Goal: Contribute content: Contribute content

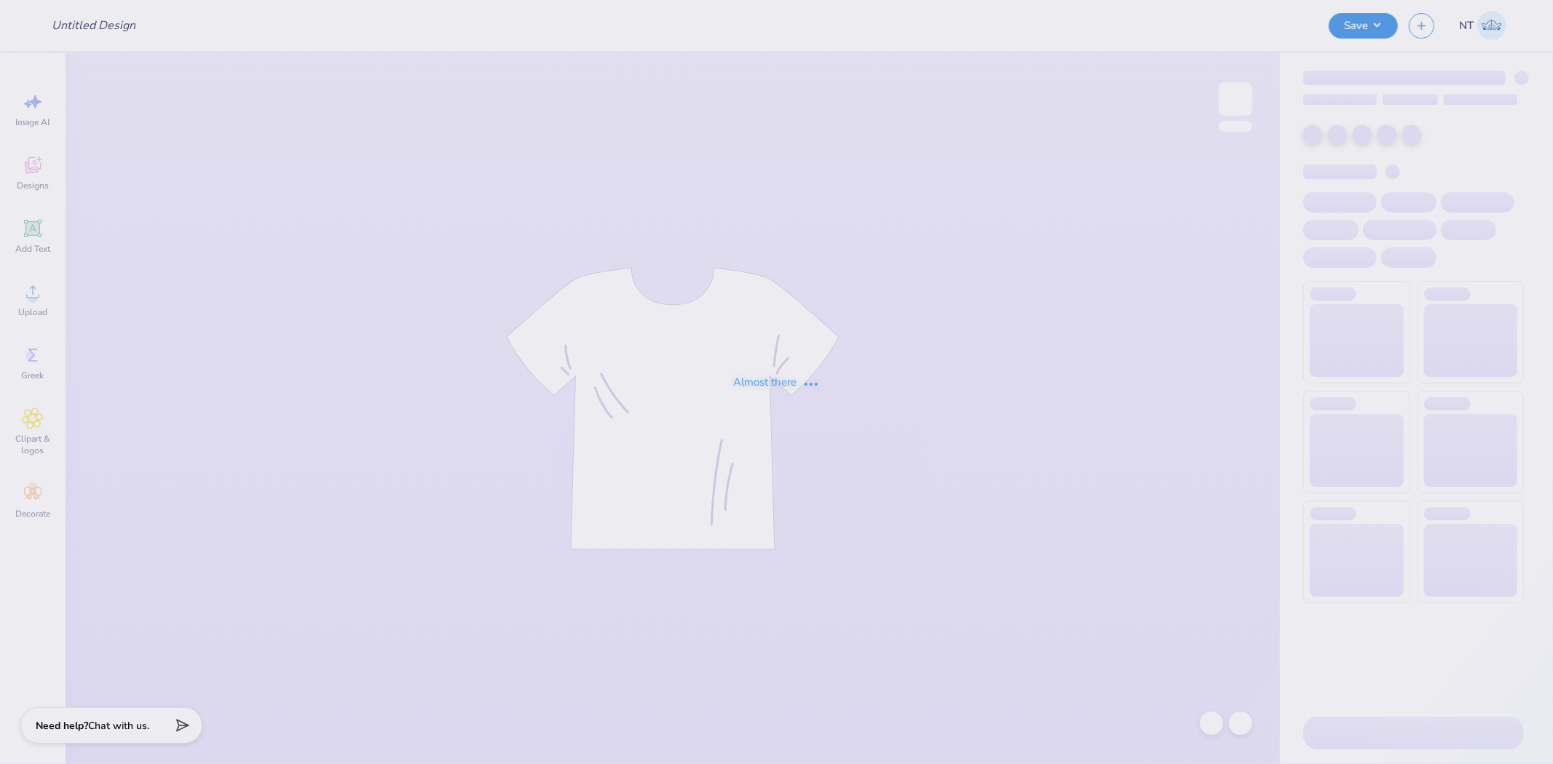
type input "gphi homecoming"
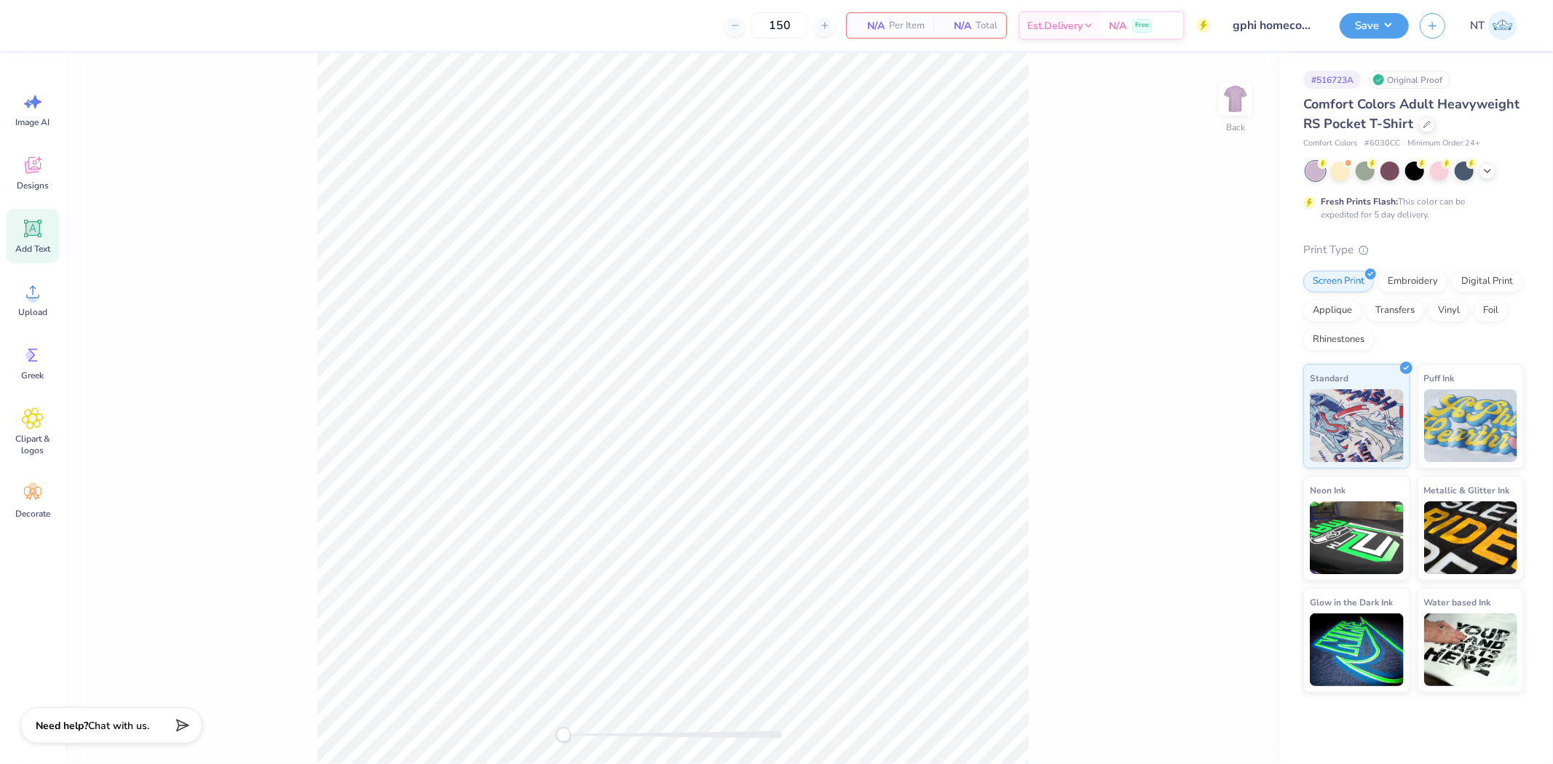
click at [13, 237] on div "Add Text" at bounding box center [33, 236] width 52 height 55
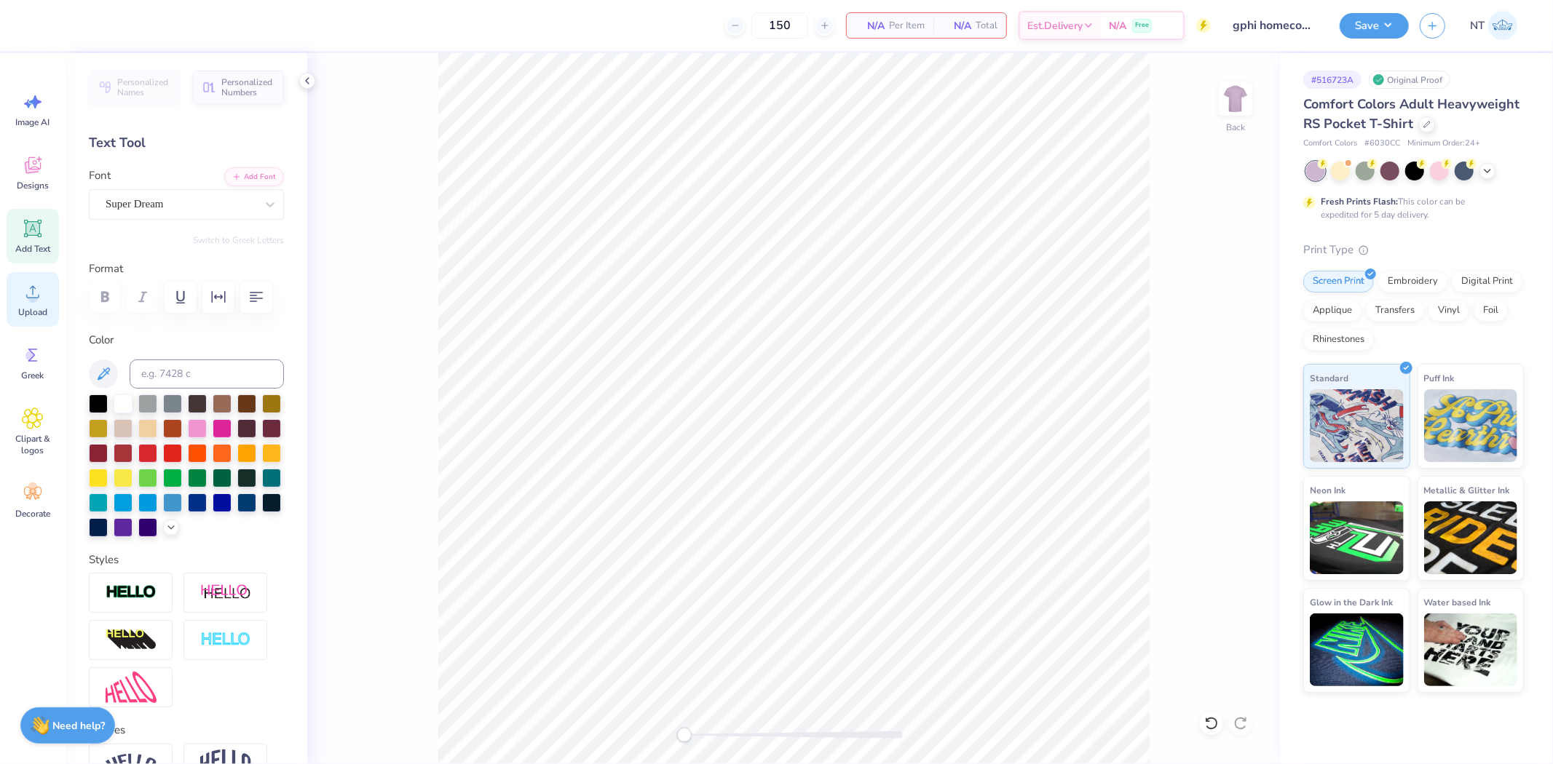
click at [46, 301] on div "Upload" at bounding box center [33, 299] width 52 height 55
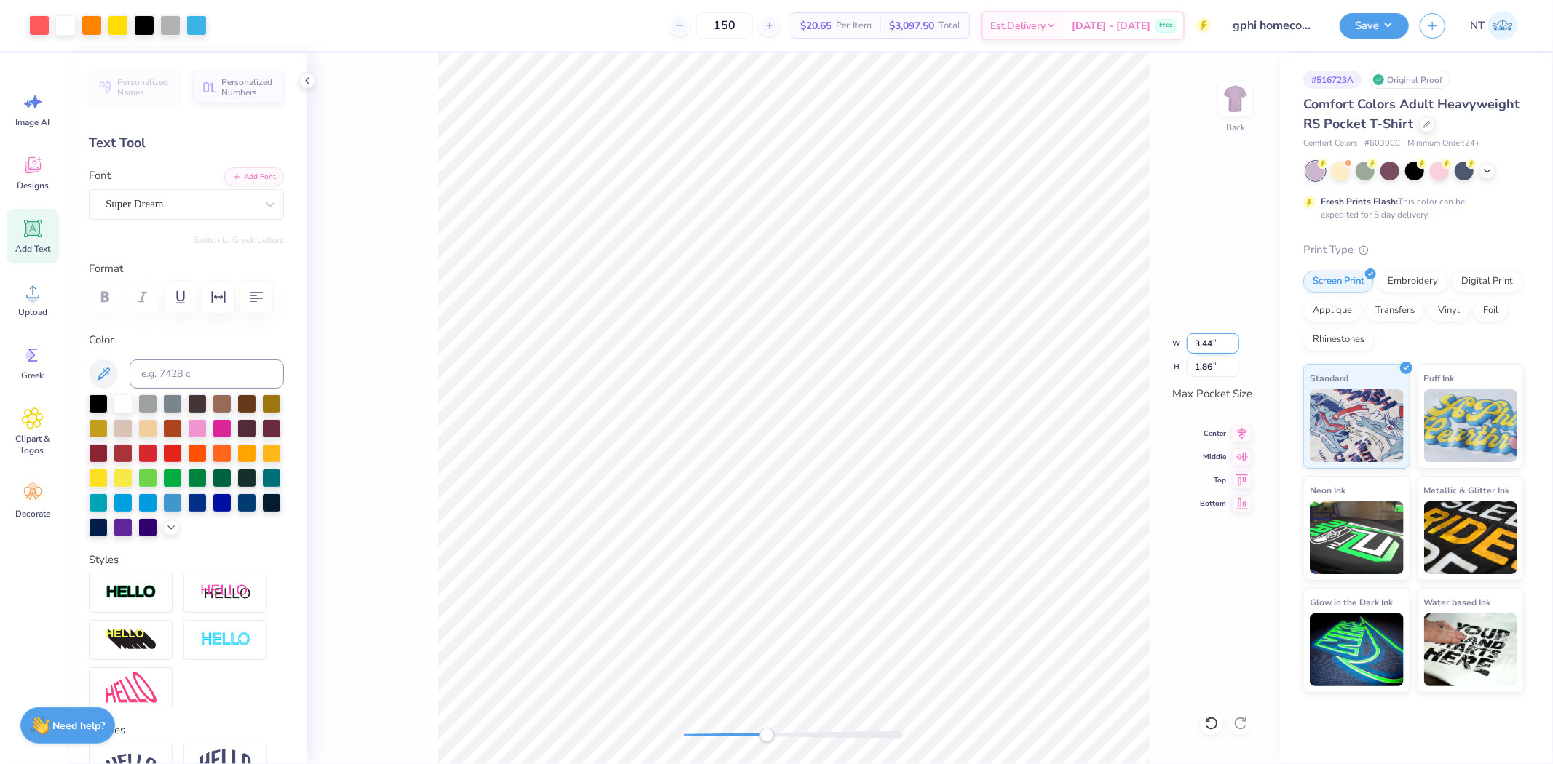
click at [1206, 336] on input "3.44" at bounding box center [1212, 343] width 52 height 20
type input "4"
click at [1205, 338] on input "3.43" at bounding box center [1212, 343] width 52 height 20
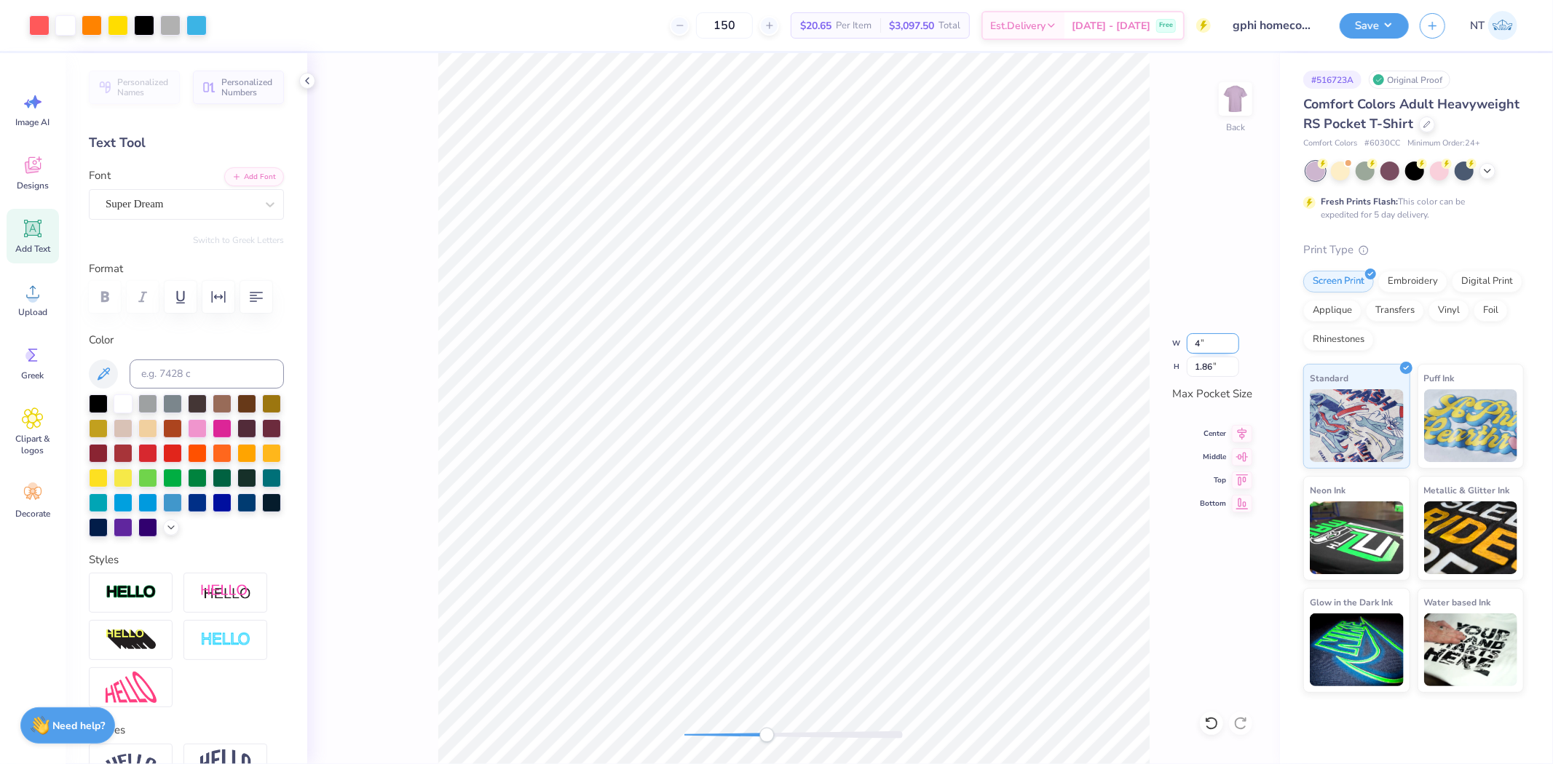
type input "4"
type input "3.50"
type input "1.89"
click at [1221, 90] on img at bounding box center [1235, 99] width 58 height 58
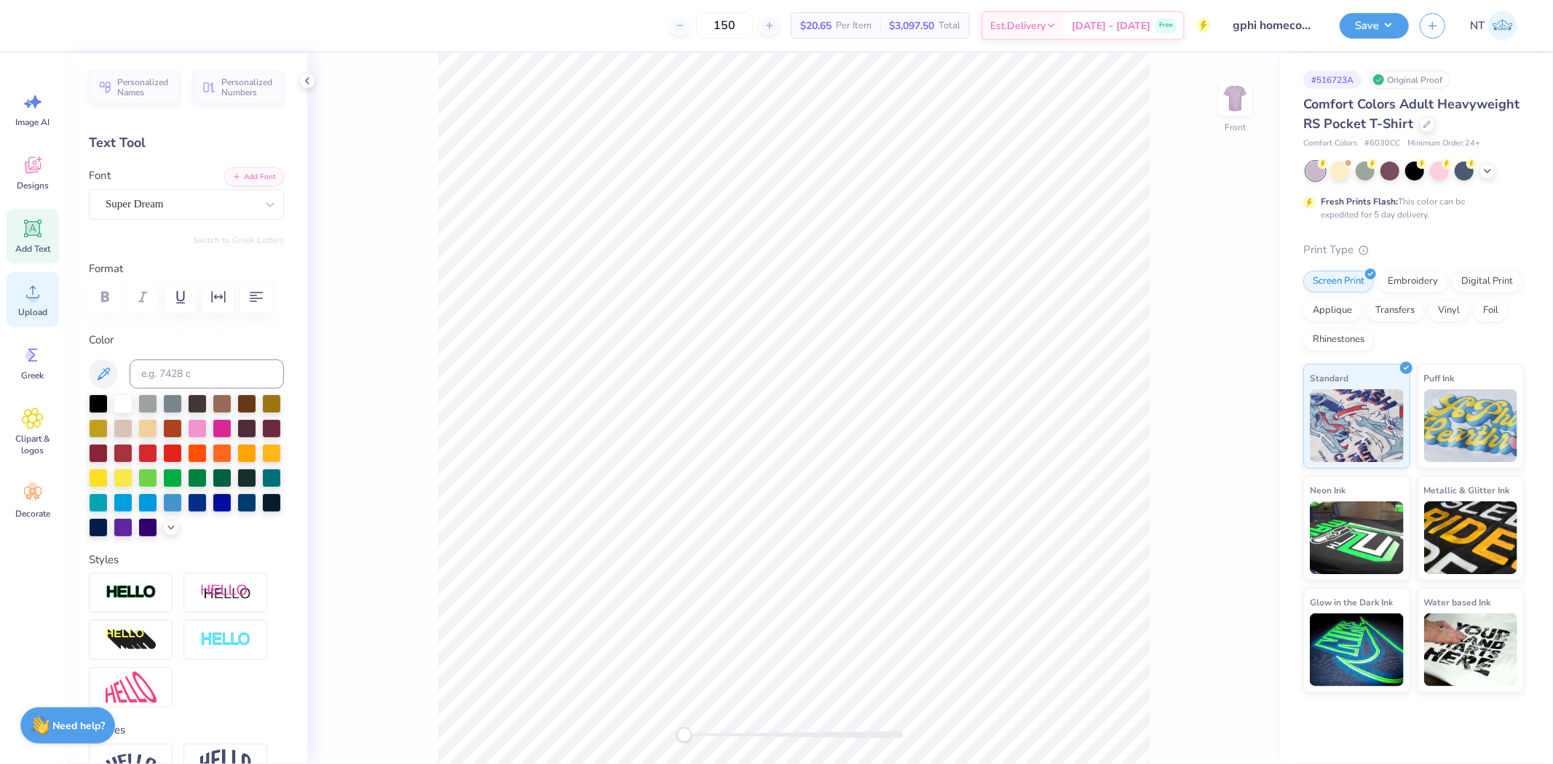
click at [32, 301] on circle at bounding box center [33, 298] width 10 height 10
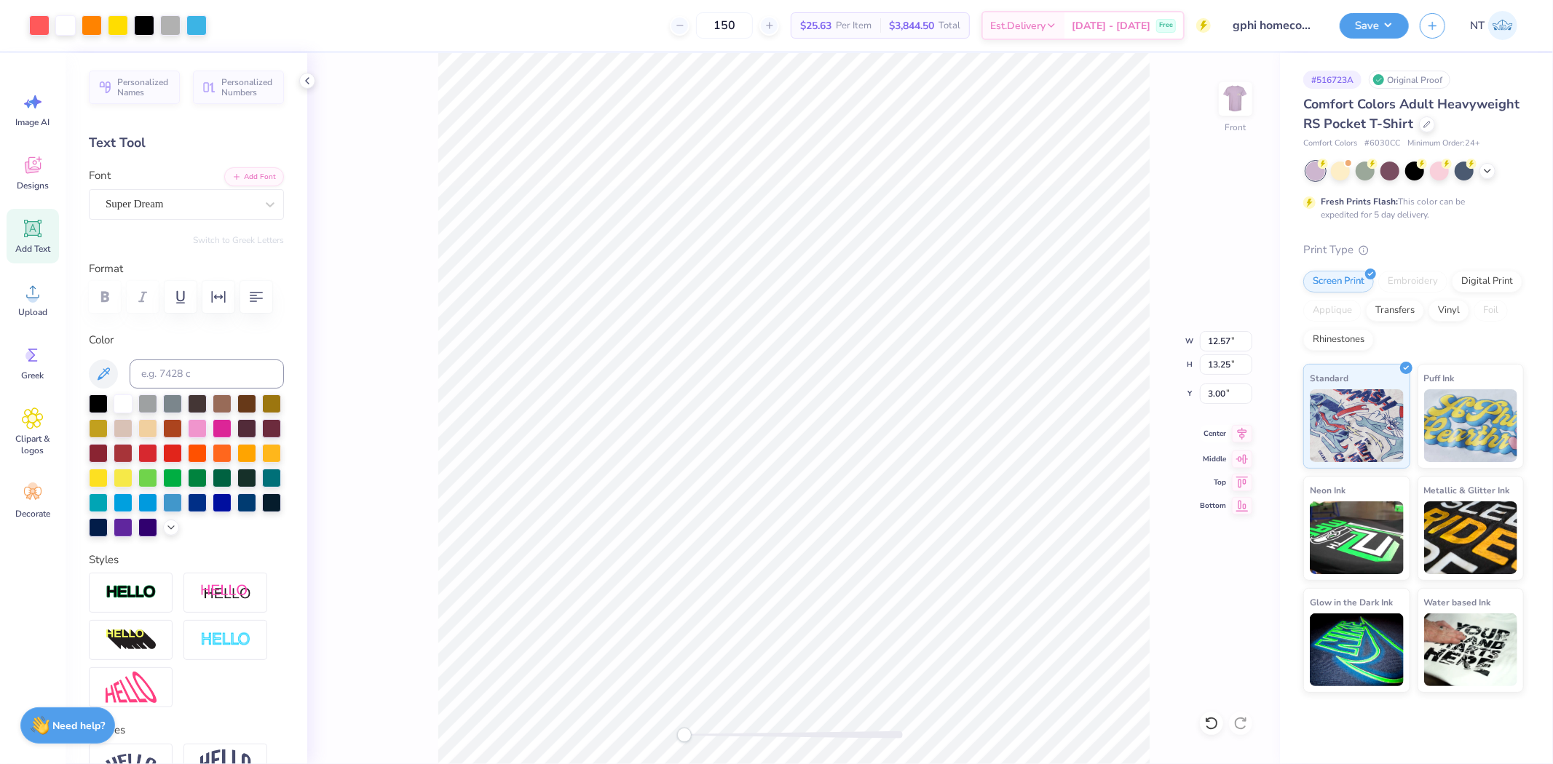
click at [1236, 439] on icon at bounding box center [1242, 433] width 20 height 17
click at [1243, 435] on icon at bounding box center [1241, 434] width 9 height 12
click at [1247, 100] on img at bounding box center [1235, 99] width 58 height 58
type input "3.26"
type input "3.43"
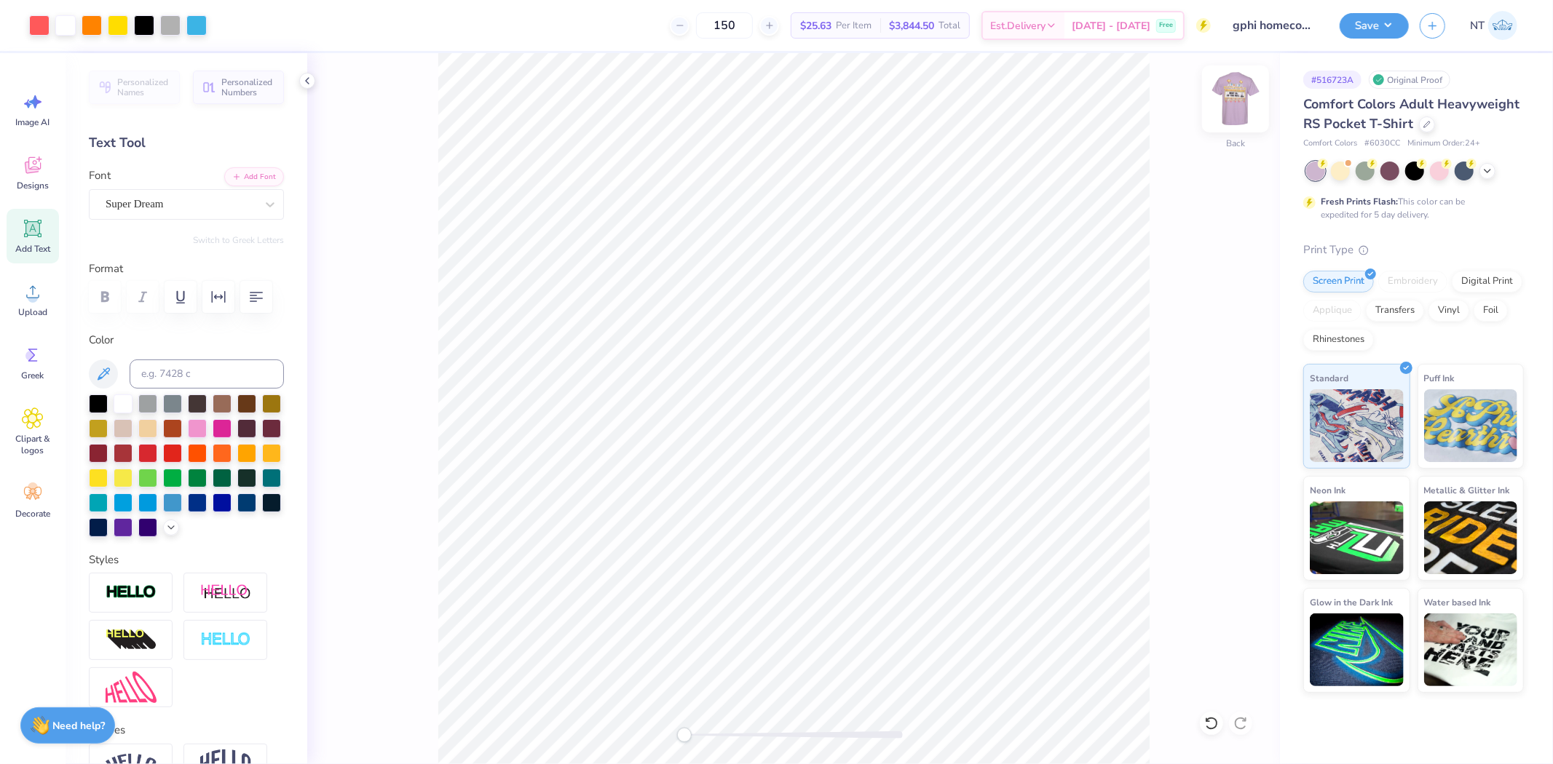
drag, startPoint x: 1227, startPoint y: 84, endPoint x: 1162, endPoint y: 156, distance: 97.4
click at [1227, 84] on img at bounding box center [1235, 99] width 58 height 58
click at [1360, 27] on button "Save" at bounding box center [1373, 23] width 69 height 25
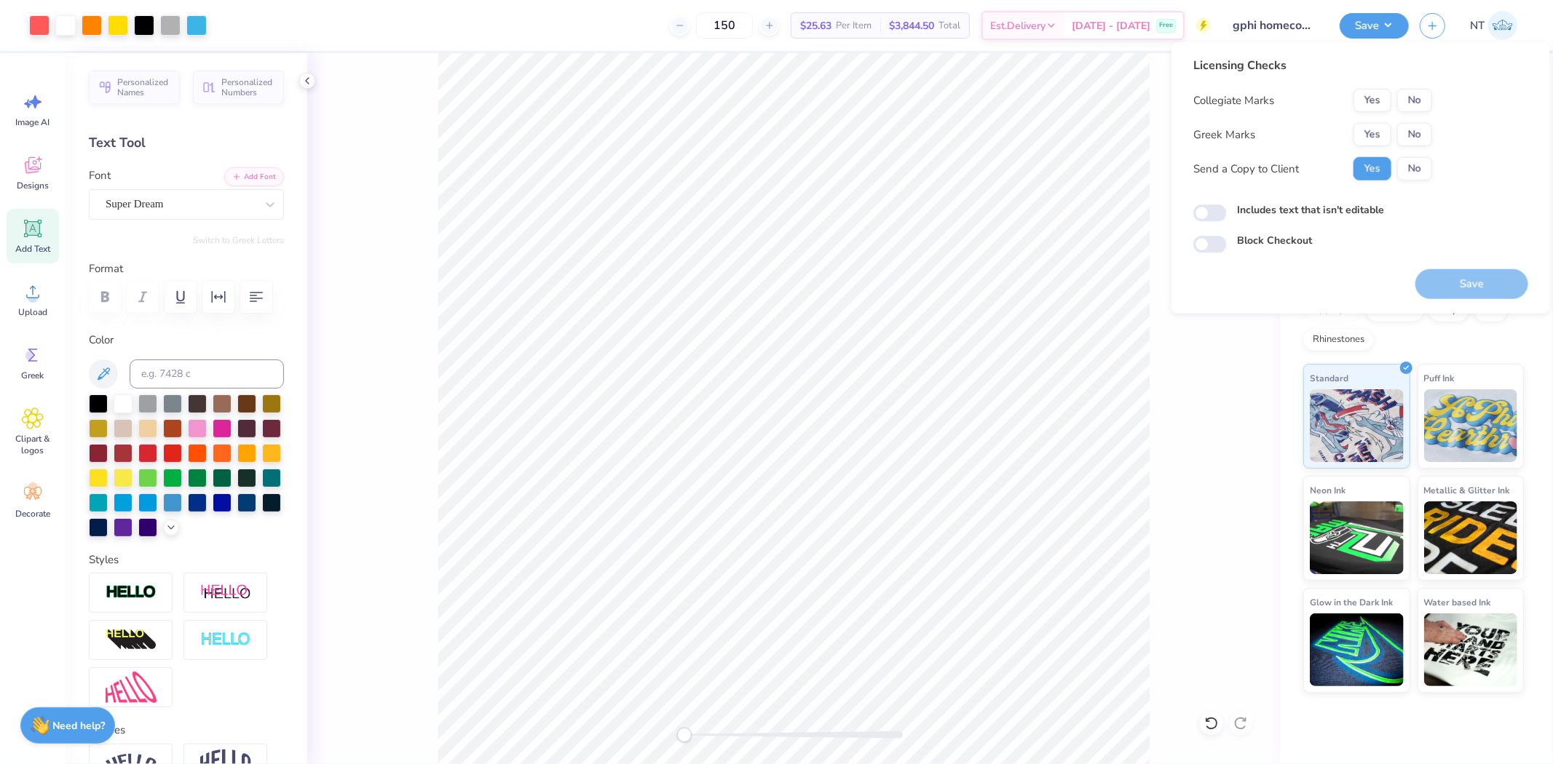
click at [1374, 115] on div "Collegiate Marks Yes No Greek Marks Yes No Send a Copy to Client Yes No" at bounding box center [1312, 135] width 239 height 92
click at [1368, 132] on button "Yes" at bounding box center [1372, 134] width 38 height 23
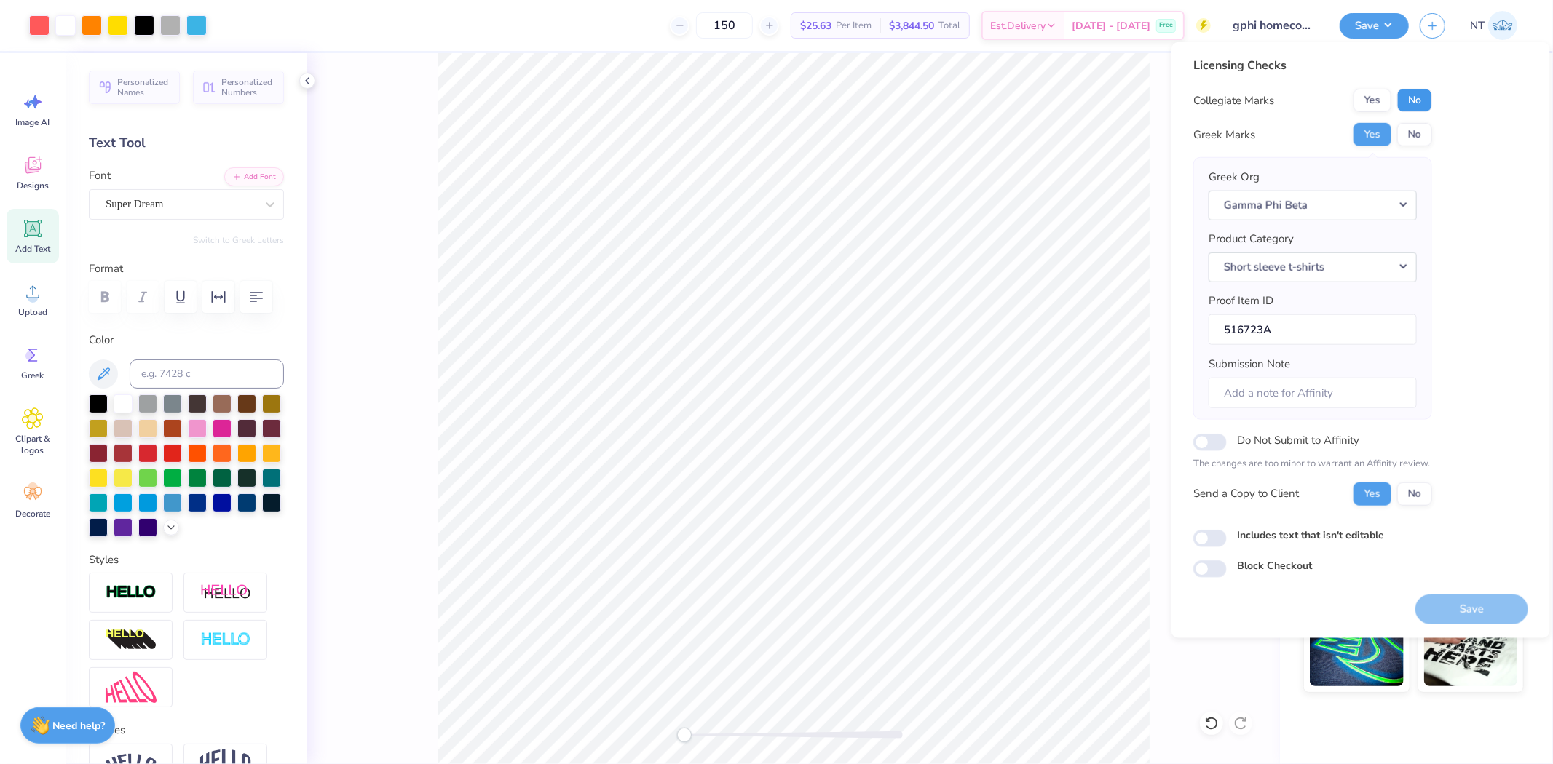
click at [1411, 107] on button "No" at bounding box center [1414, 100] width 35 height 23
click at [1210, 530] on input "Includes text that isn't editable" at bounding box center [1209, 538] width 33 height 17
checkbox input "true"
click at [1459, 606] on button "Save" at bounding box center [1471, 609] width 113 height 30
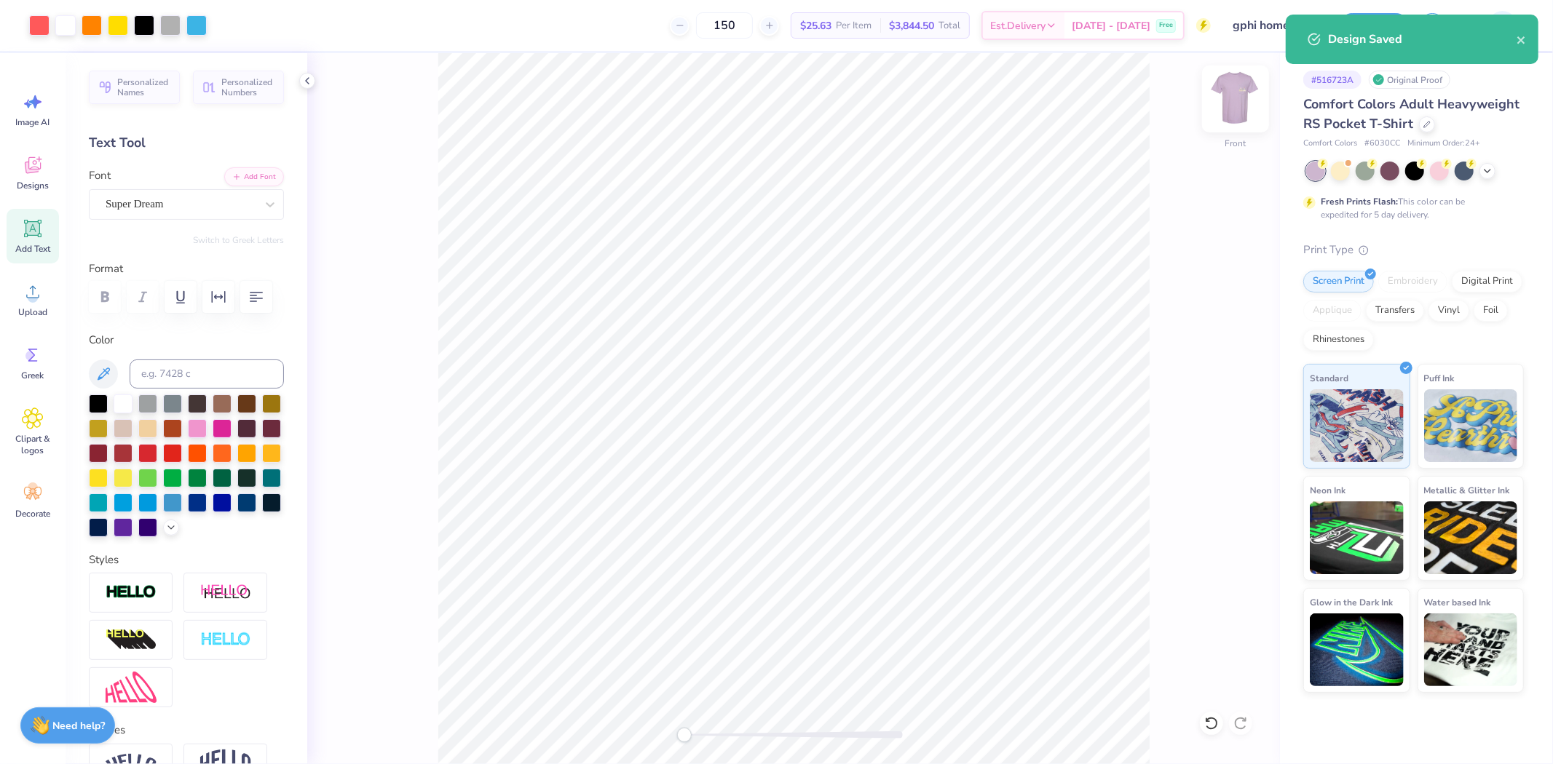
click at [1239, 111] on img at bounding box center [1235, 99] width 58 height 58
